Goal: Task Accomplishment & Management: Use online tool/utility

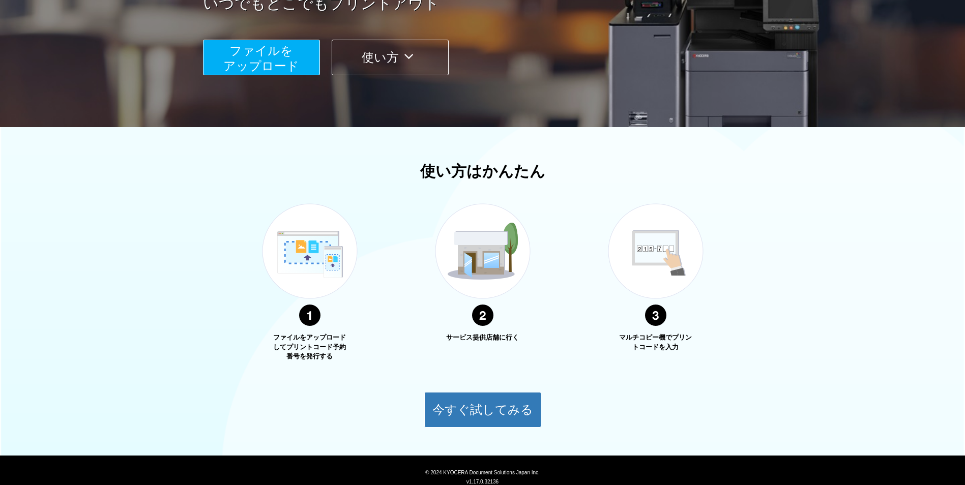
scroll to position [237, 0]
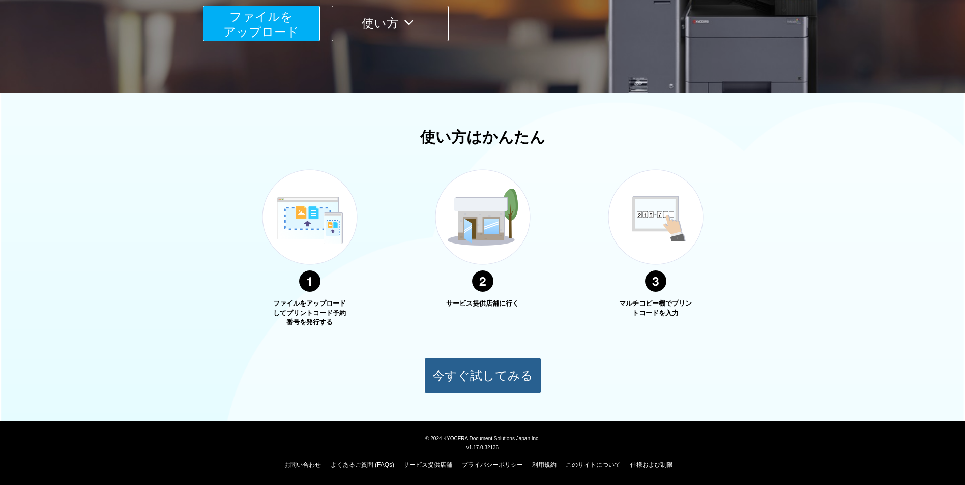
click at [487, 371] on button "今すぐ試してみる" at bounding box center [482, 376] width 117 height 36
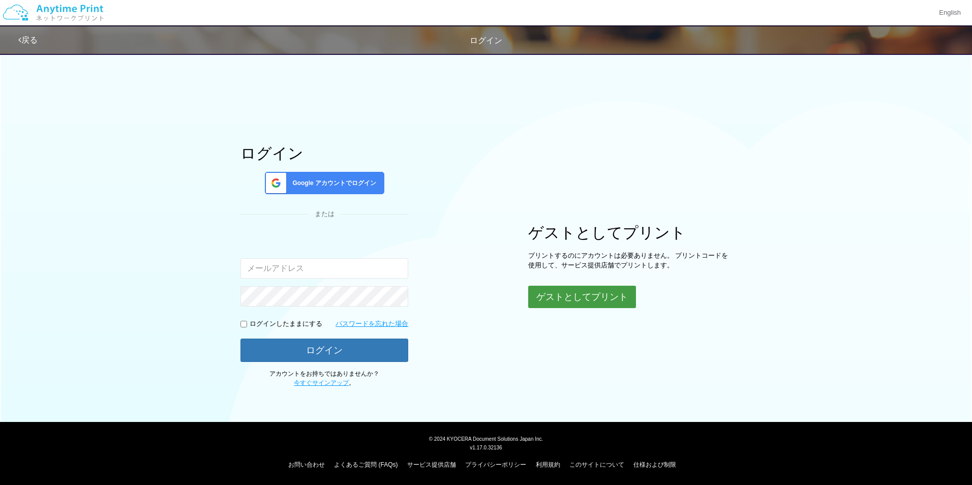
click at [602, 300] on button "ゲストとしてプリント" at bounding box center [582, 297] width 108 height 22
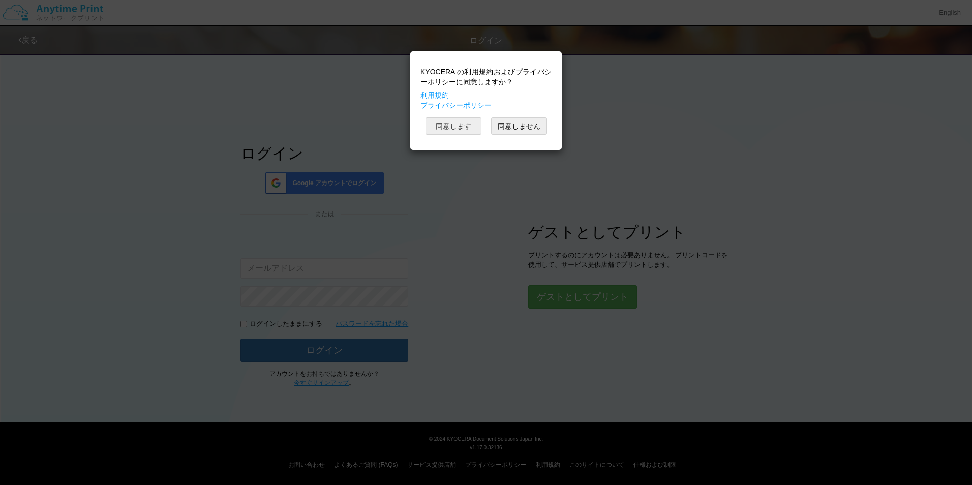
click at [473, 128] on button "同意します" at bounding box center [454, 125] width 56 height 17
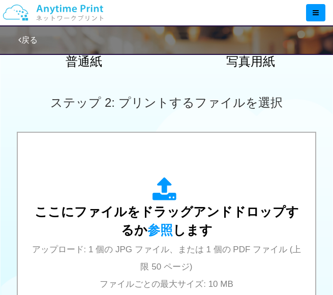
scroll to position [305, 0]
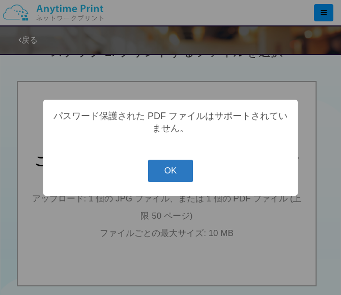
click at [181, 174] on button "OK" at bounding box center [170, 171] width 45 height 22
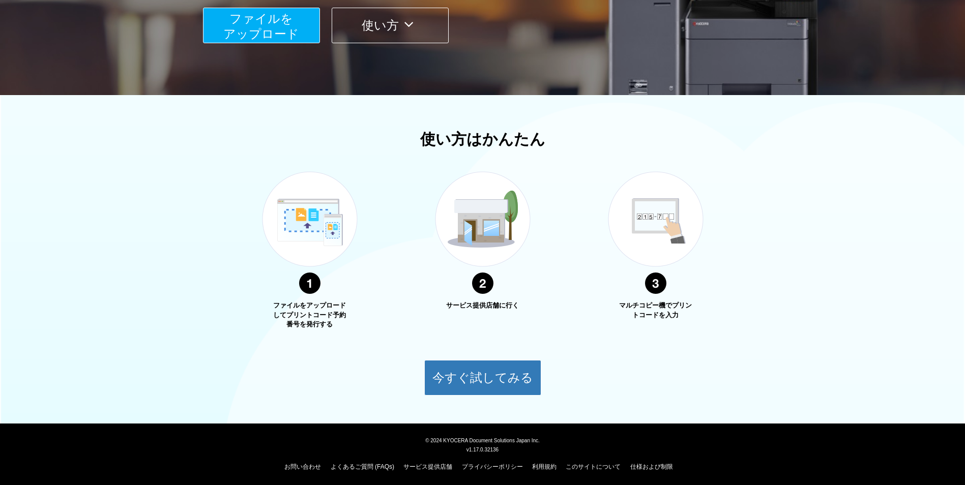
scroll to position [237, 0]
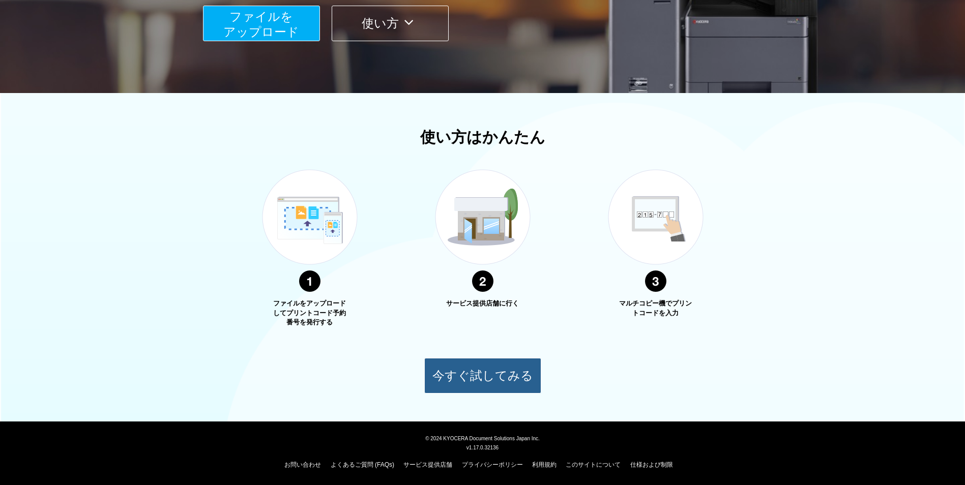
click at [500, 388] on button "今すぐ試してみる" at bounding box center [482, 376] width 117 height 36
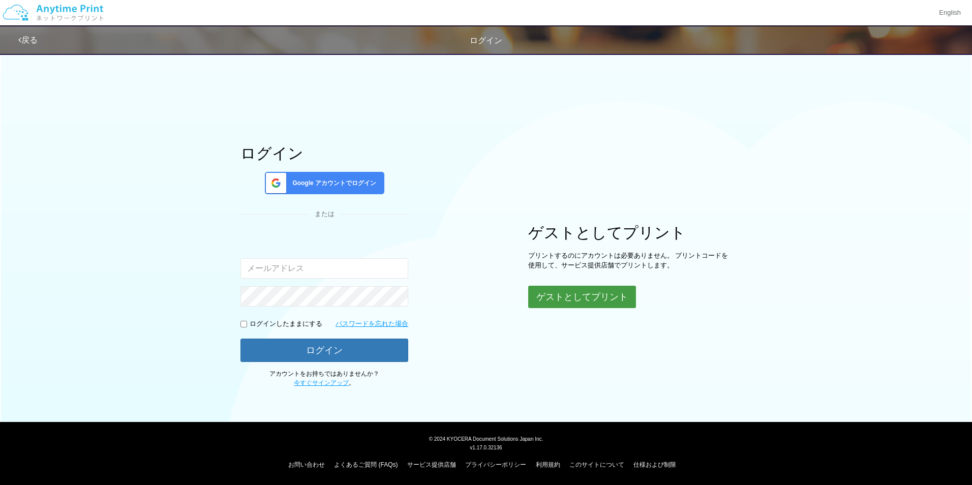
click at [563, 294] on button "ゲストとしてプリント" at bounding box center [582, 297] width 108 height 22
click at [563, 294] on body "English 戻る ログイン ログイン Google アカウントでログイン または 入力されたメールアドレスまたはパスワードが正しくありません。" at bounding box center [486, 242] width 972 height 485
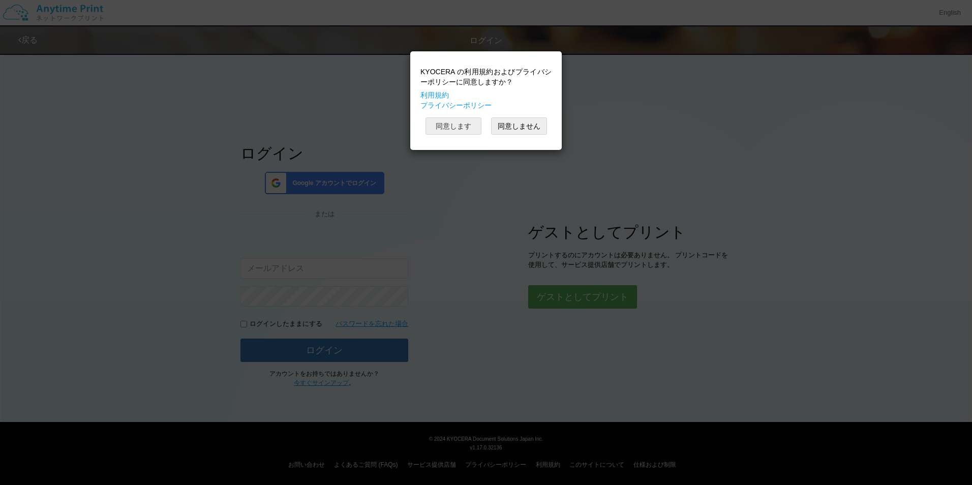
click at [454, 126] on button "同意します" at bounding box center [454, 125] width 56 height 17
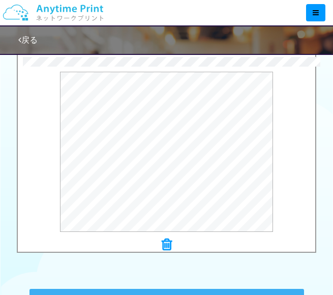
scroll to position [356, 0]
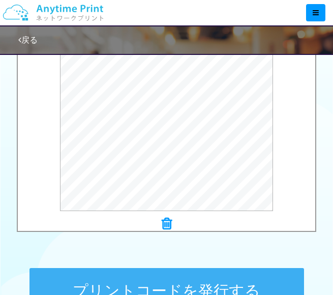
click at [169, 223] on icon at bounding box center [167, 223] width 10 height 13
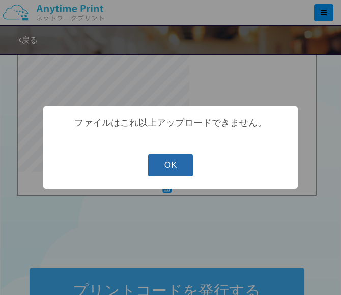
click at [167, 167] on button "OK" at bounding box center [170, 165] width 45 height 22
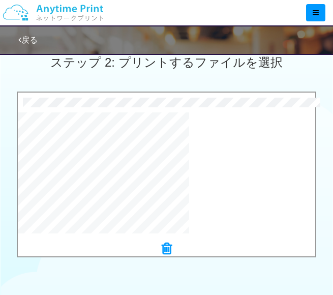
scroll to position [290, 0]
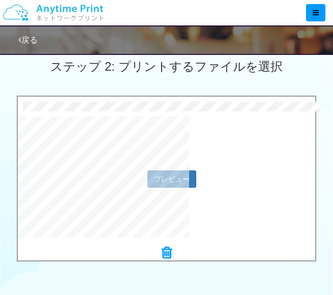
click at [222, 162] on div "プレビュー" at bounding box center [167, 178] width 298 height 124
click at [159, 181] on button "プレビュー" at bounding box center [171, 178] width 48 height 16
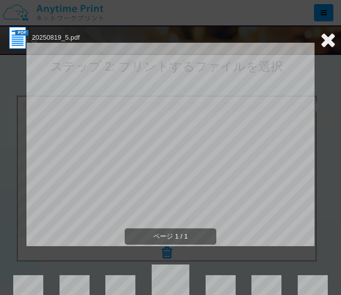
click at [320, 38] on icon at bounding box center [328, 39] width 16 height 20
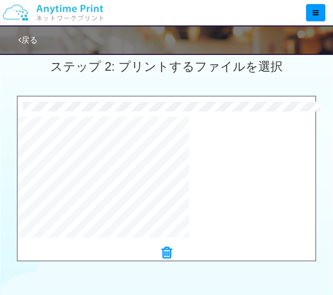
click at [171, 252] on icon at bounding box center [167, 252] width 10 height 13
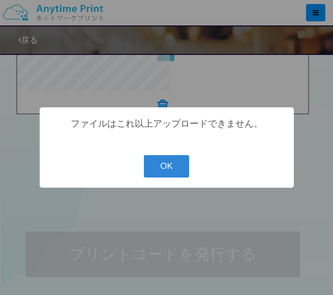
scroll to position [187, 0]
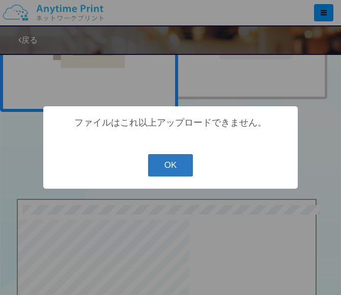
click at [169, 156] on button "OK" at bounding box center [170, 165] width 45 height 22
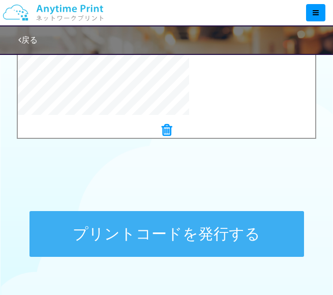
scroll to position [441, 0]
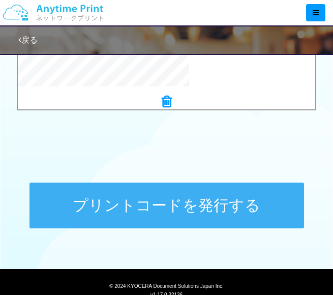
click at [166, 102] on icon at bounding box center [167, 101] width 10 height 13
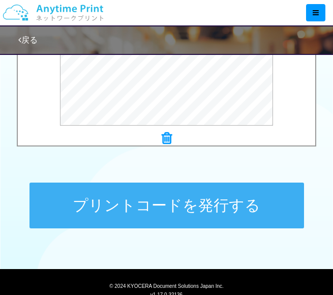
click at [196, 202] on button "プリントコードを発行する" at bounding box center [166, 206] width 275 height 46
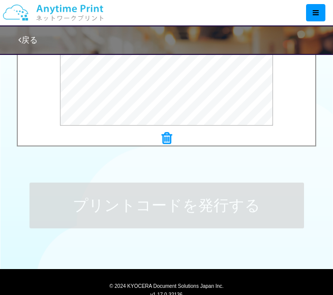
scroll to position [0, 0]
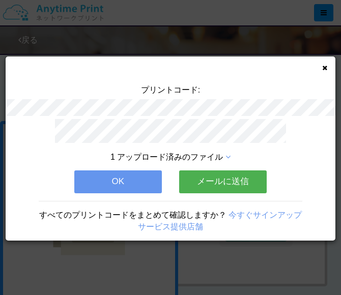
click at [142, 181] on button "OK" at bounding box center [117, 181] width 87 height 22
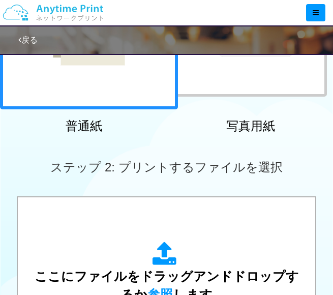
scroll to position [203, 0]
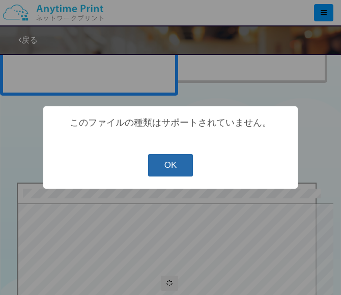
click at [166, 166] on button "OK" at bounding box center [170, 165] width 45 height 22
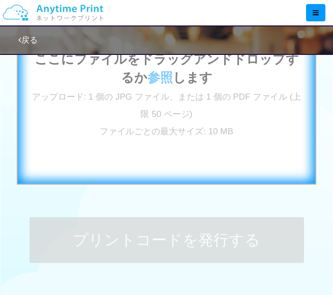
scroll to position [201, 0]
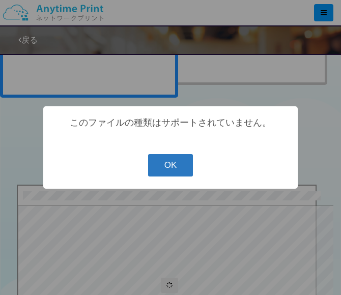
click at [168, 166] on button "OK" at bounding box center [170, 165] width 45 height 22
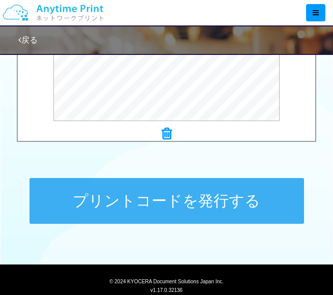
scroll to position [443, 0]
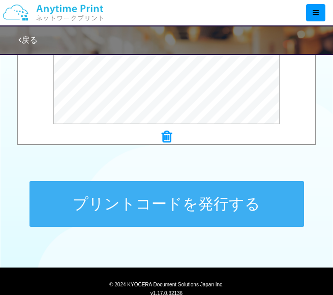
click at [169, 192] on button "プリントコードを発行する" at bounding box center [166, 204] width 275 height 46
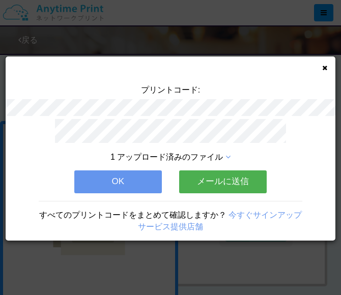
click at [127, 174] on button "OK" at bounding box center [117, 181] width 87 height 22
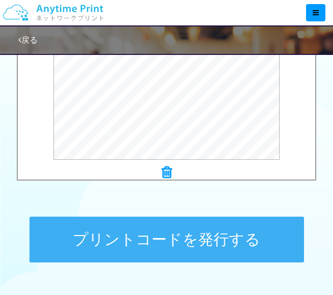
scroll to position [494, 0]
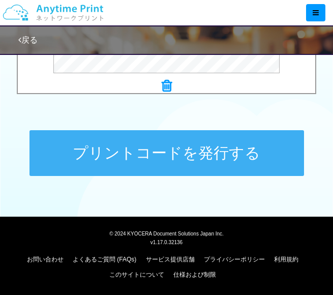
click at [168, 146] on button "プリントコードを発行する" at bounding box center [166, 153] width 275 height 46
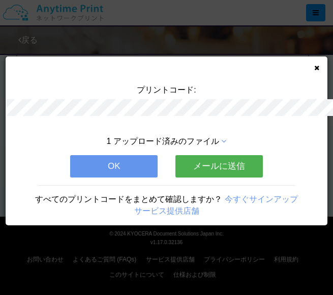
scroll to position [0, 0]
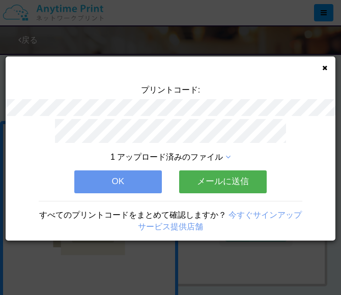
click at [130, 177] on button "OK" at bounding box center [117, 181] width 87 height 22
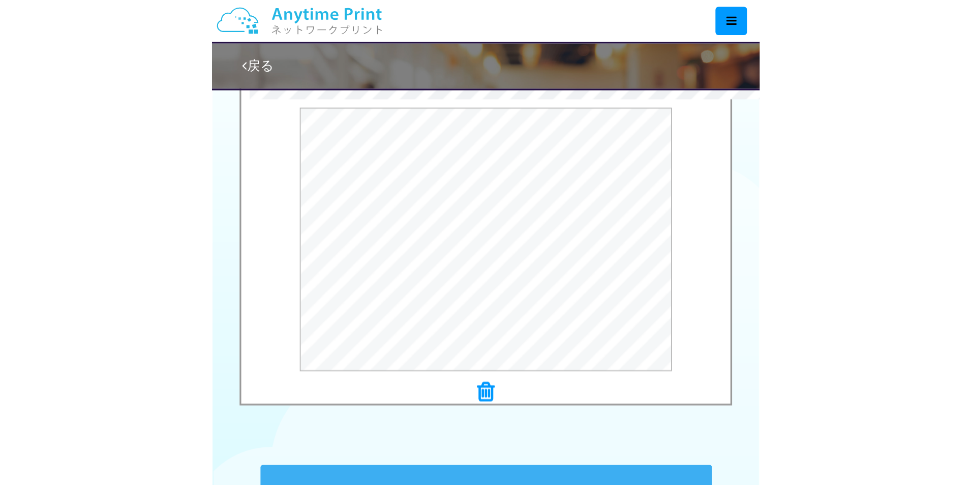
scroll to position [288, 0]
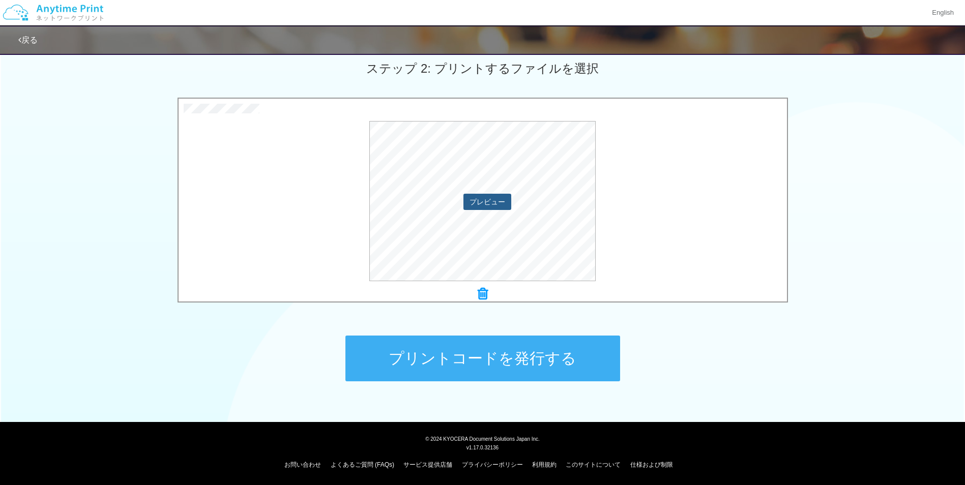
click at [496, 203] on button "プレビュー" at bounding box center [487, 202] width 48 height 16
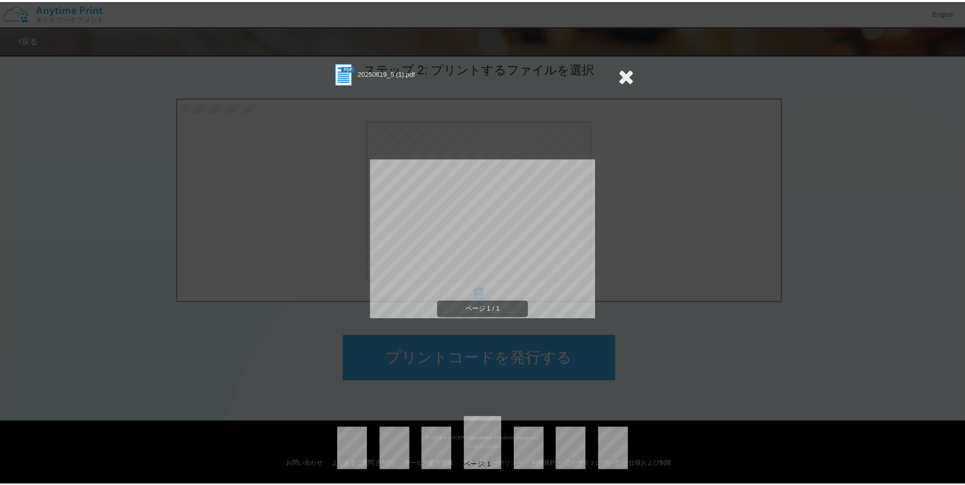
scroll to position [6, 0]
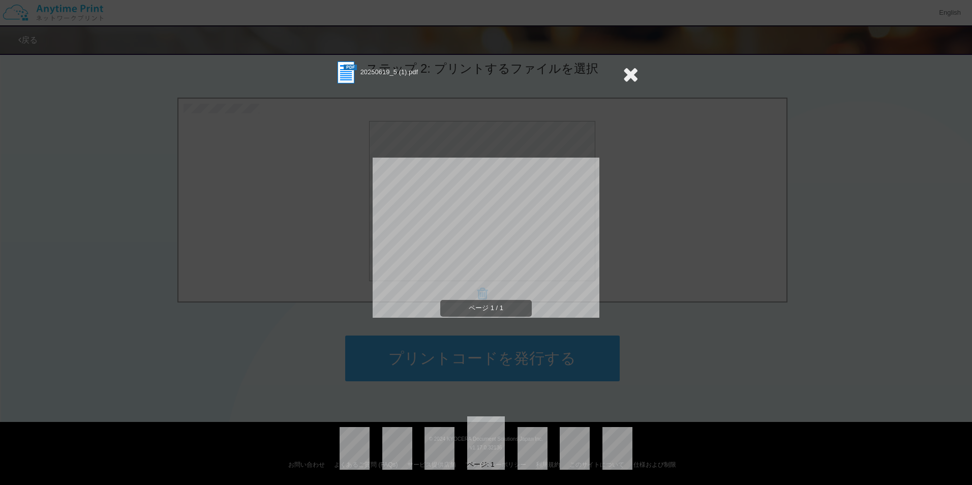
click at [653, 153] on div "20250619_5 (1).pdf ページ 1 / 1 ページ: 1" at bounding box center [486, 242] width 972 height 485
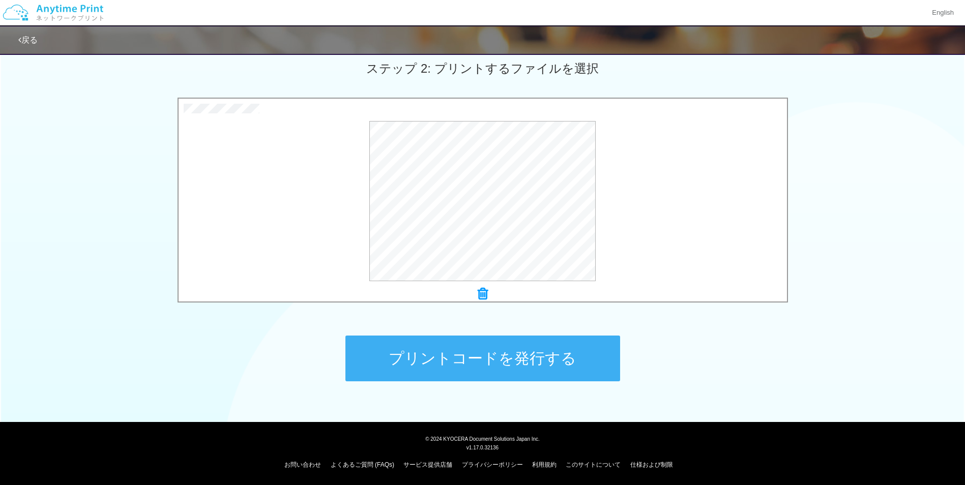
click at [527, 357] on button "プリントコードを発行する" at bounding box center [482, 359] width 275 height 46
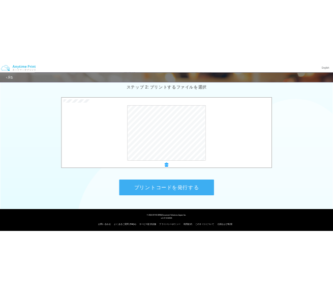
scroll to position [0, 0]
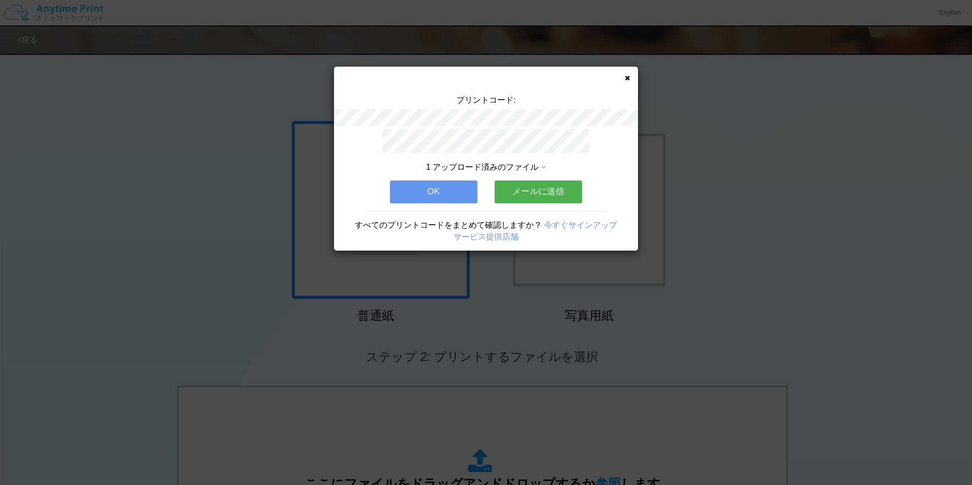
click at [443, 182] on button "OK" at bounding box center [433, 192] width 87 height 22
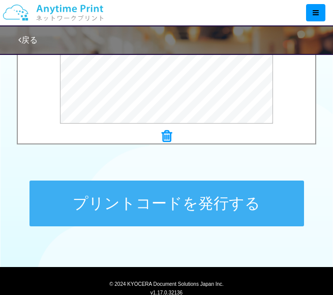
scroll to position [458, 0]
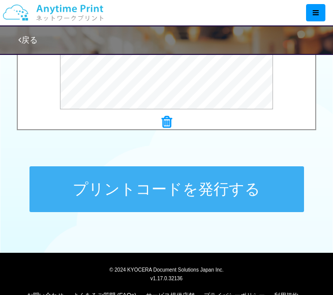
click at [184, 189] on button "プリントコードを発行する" at bounding box center [166, 189] width 275 height 46
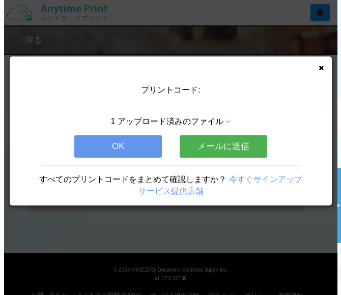
scroll to position [0, 0]
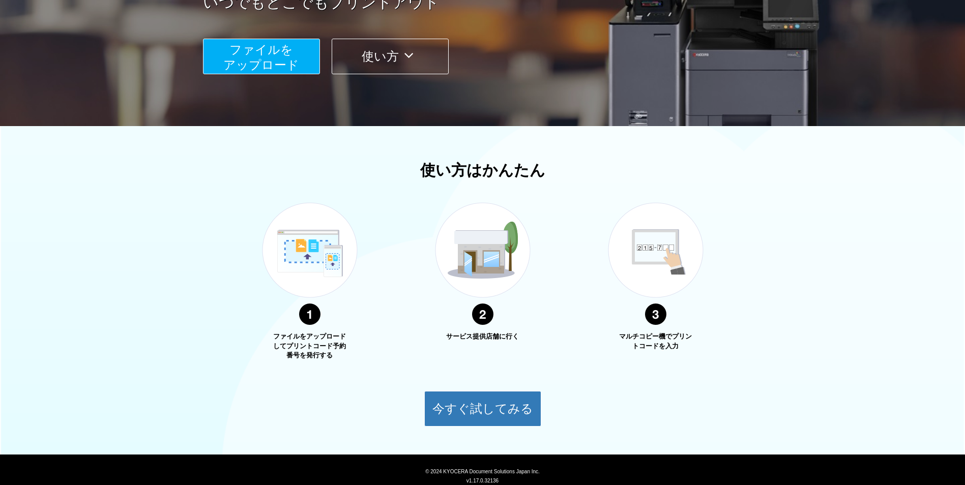
scroll to position [187, 0]
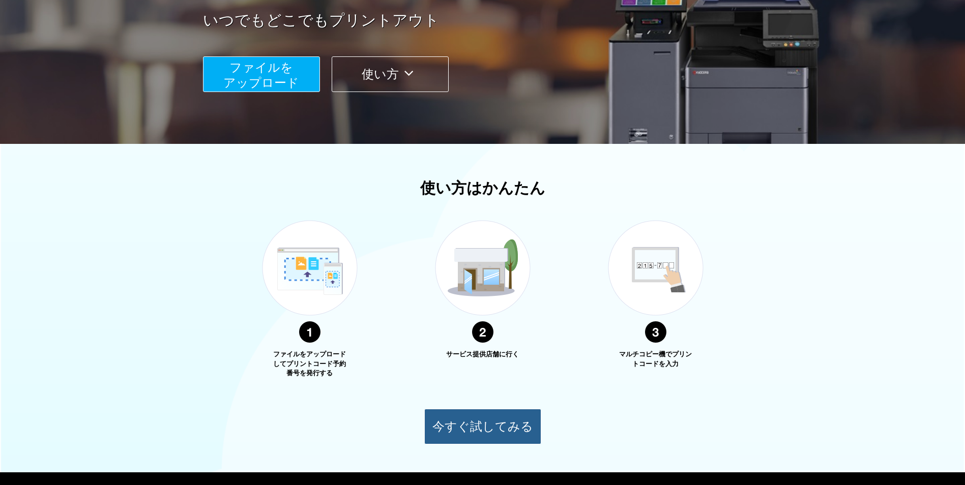
click at [478, 425] on button "今すぐ試してみる" at bounding box center [482, 427] width 117 height 36
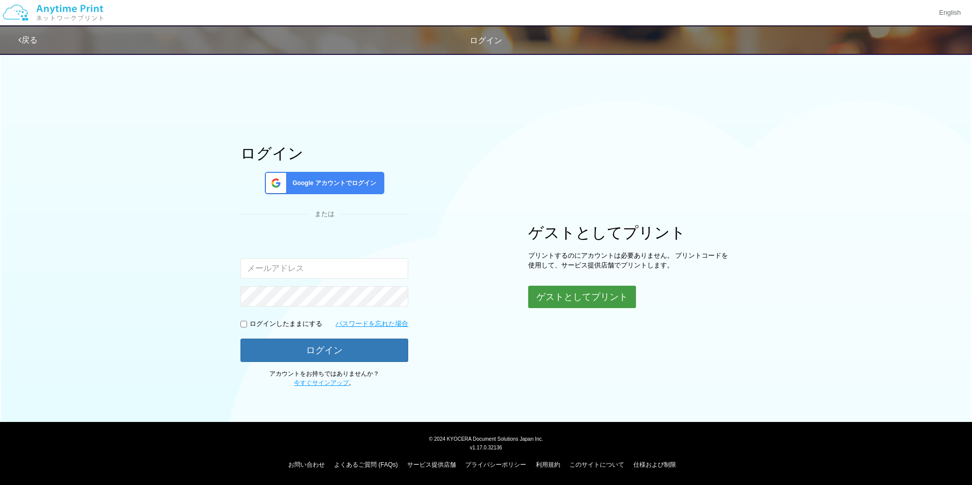
click at [593, 299] on button "ゲストとしてプリント" at bounding box center [582, 297] width 108 height 22
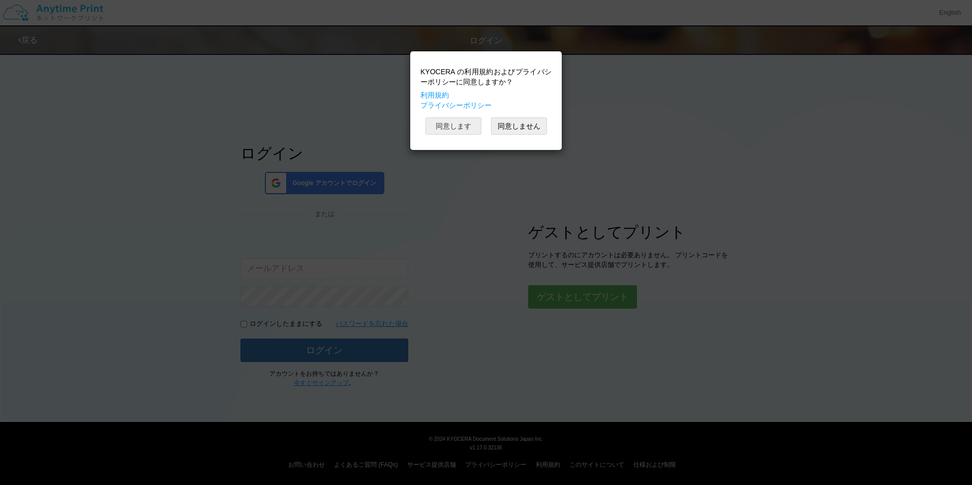
click at [466, 126] on button "同意します" at bounding box center [454, 125] width 56 height 17
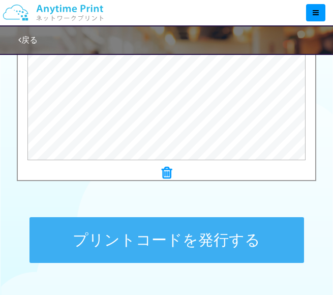
scroll to position [458, 0]
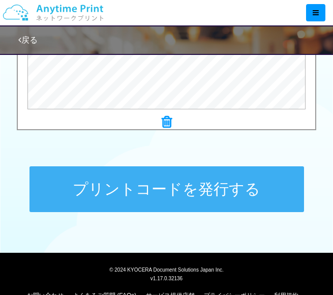
click at [191, 189] on button "プリントコードを発行する" at bounding box center [166, 189] width 275 height 46
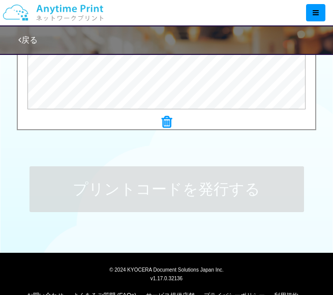
scroll to position [0, 0]
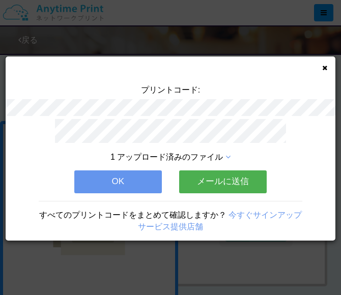
click at [145, 179] on button "OK" at bounding box center [117, 181] width 87 height 22
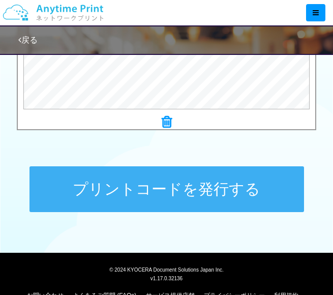
scroll to position [494, 0]
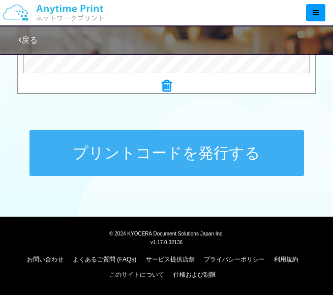
click at [156, 148] on button "プリントコードを発行する" at bounding box center [166, 153] width 275 height 46
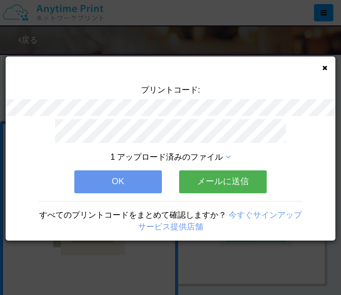
click at [124, 170] on button "OK" at bounding box center [117, 181] width 87 height 22
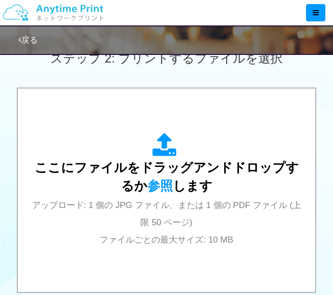
scroll to position [305, 0]
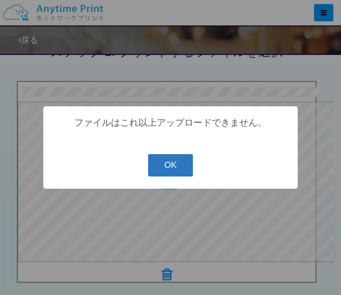
click at [171, 167] on button "OK" at bounding box center [170, 165] width 45 height 22
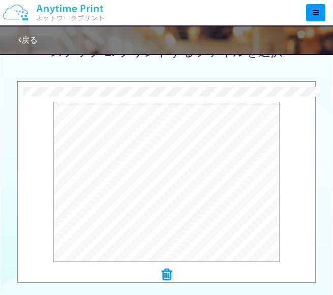
click at [168, 272] on icon at bounding box center [167, 274] width 10 height 13
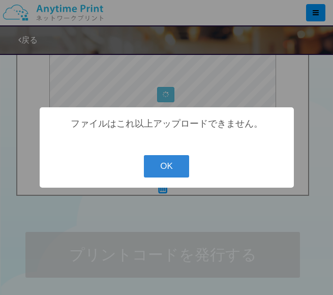
scroll to position [187, 0]
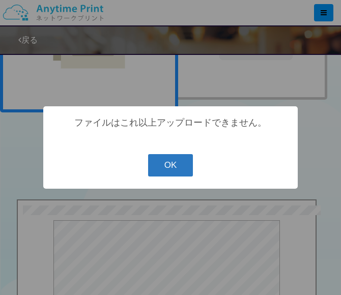
click at [170, 164] on button "OK" at bounding box center [170, 165] width 45 height 22
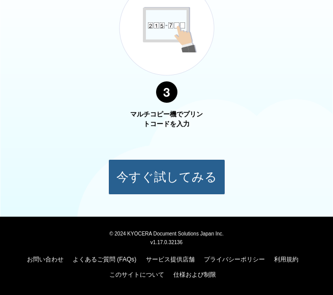
click at [159, 169] on button "今すぐ試してみる" at bounding box center [166, 177] width 117 height 36
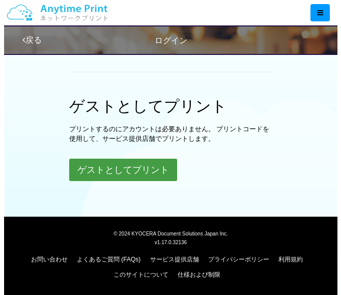
scroll to position [318, 0]
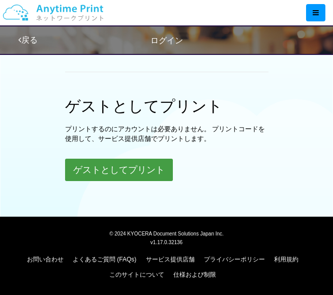
click at [157, 162] on button "ゲストとしてプリント" at bounding box center [119, 170] width 108 height 22
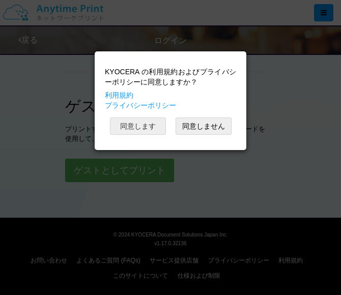
click at [144, 124] on button "同意します" at bounding box center [138, 125] width 56 height 17
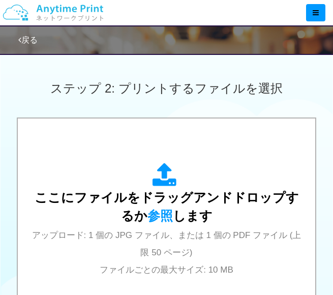
scroll to position [286, 0]
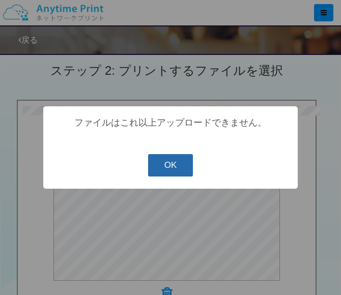
click at [169, 167] on button "OK" at bounding box center [170, 165] width 45 height 22
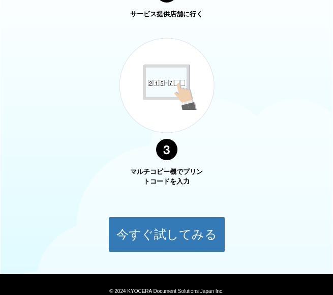
scroll to position [712, 0]
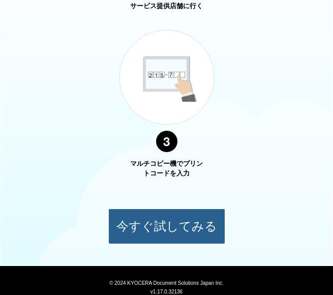
click at [182, 222] on button "今すぐ試してみる" at bounding box center [166, 227] width 117 height 36
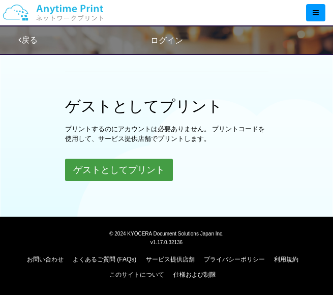
scroll to position [318, 0]
click at [148, 170] on button "ゲストとしてプリント" at bounding box center [119, 170] width 108 height 22
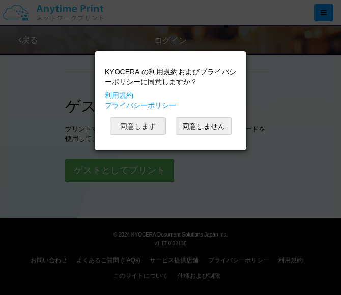
click at [137, 129] on button "同意します" at bounding box center [138, 125] width 56 height 17
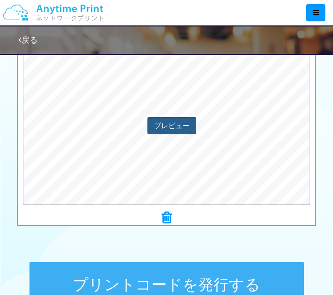
scroll to position [494, 0]
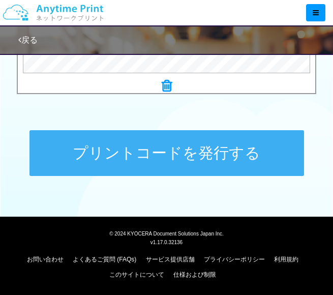
click at [182, 154] on button "プリントコードを発行する" at bounding box center [166, 153] width 275 height 46
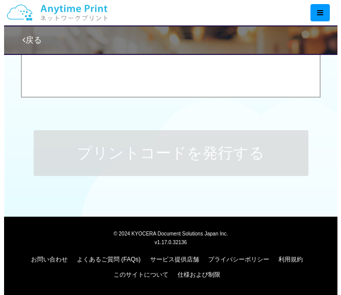
scroll to position [0, 0]
